Goal: Information Seeking & Learning: Compare options

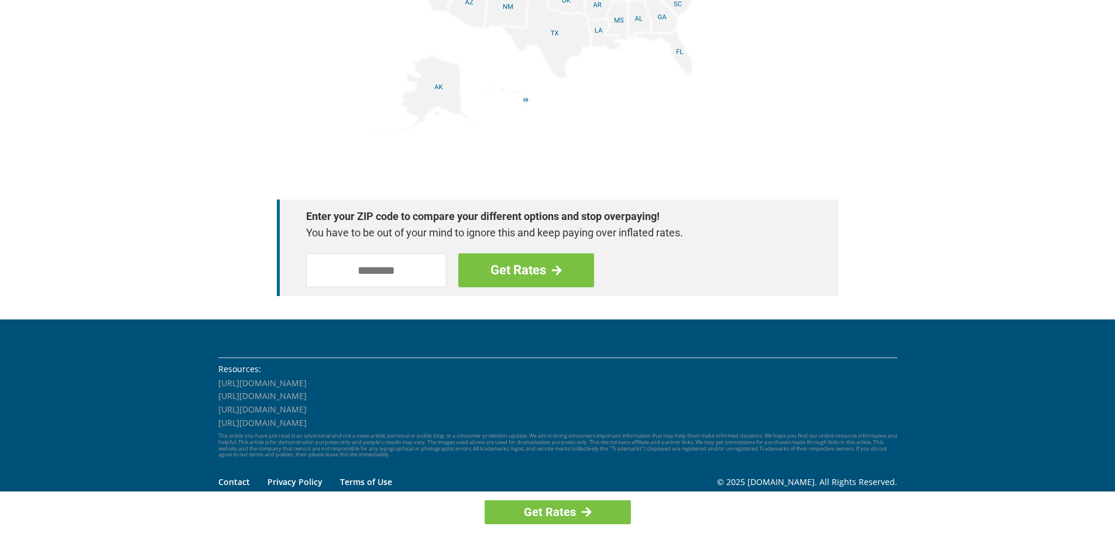
scroll to position [1607, 0]
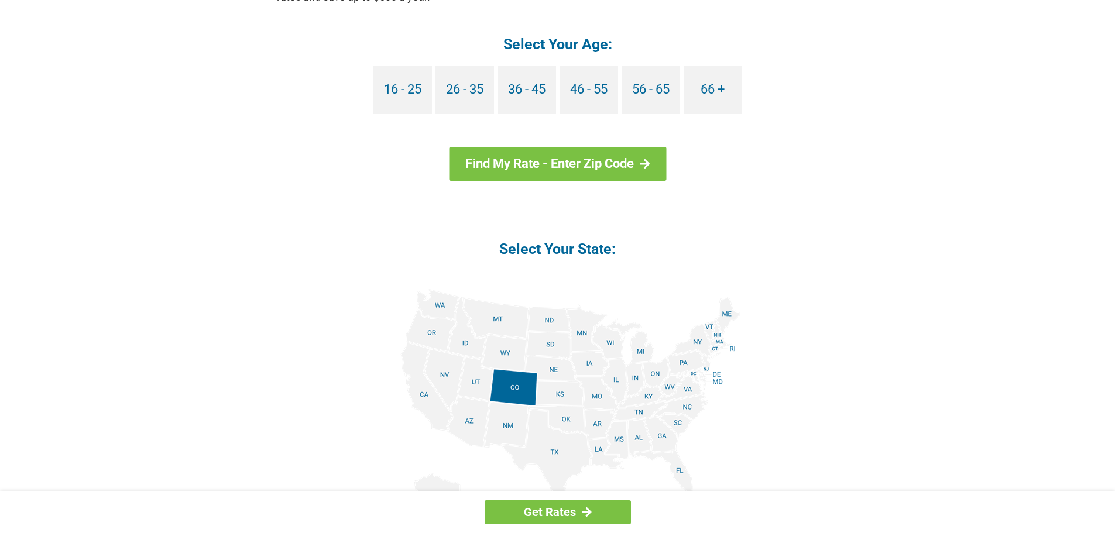
scroll to position [1288, 0]
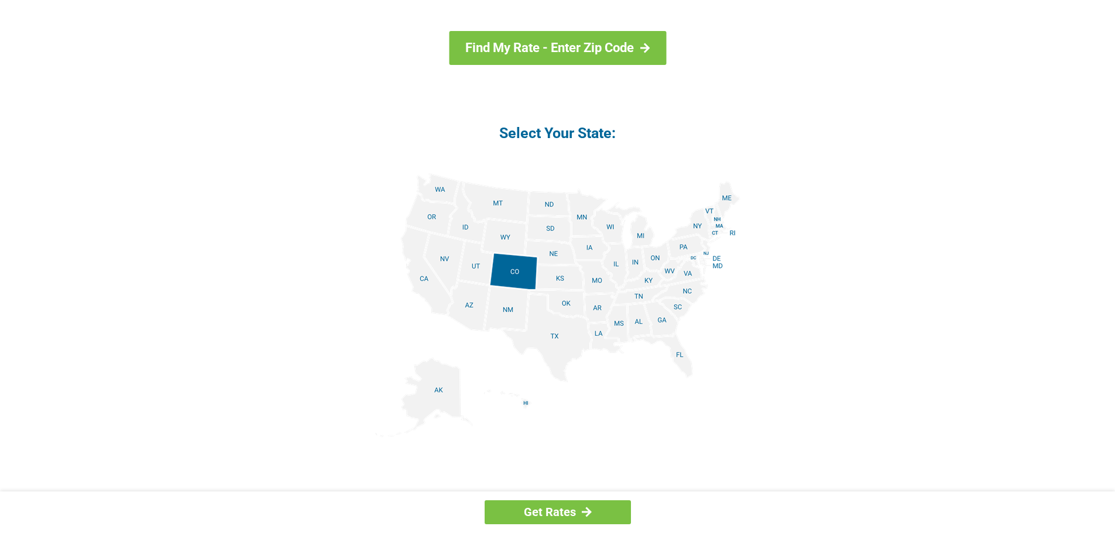
scroll to position [1288, 0]
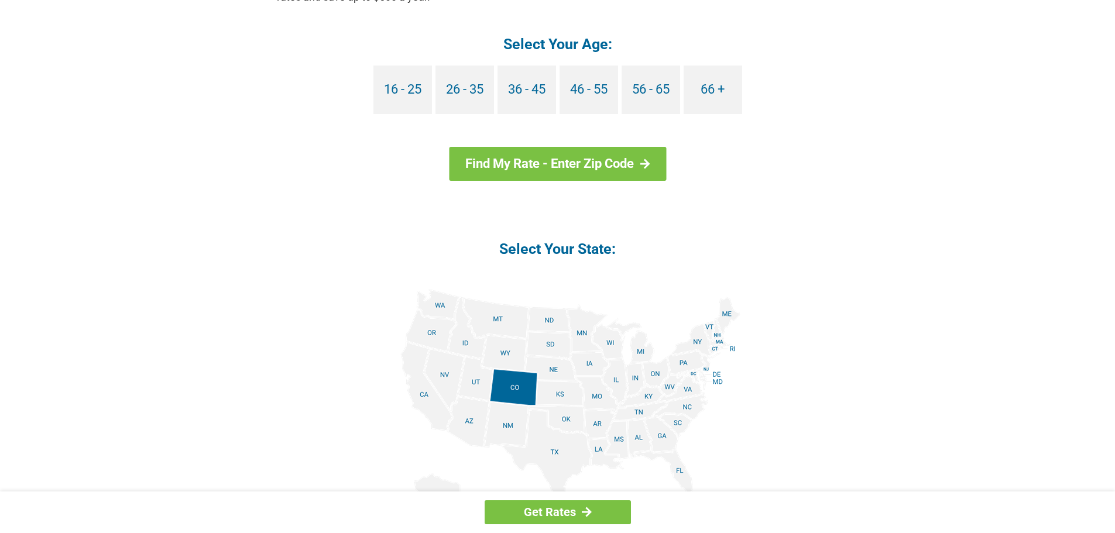
scroll to position [1288, 0]
